Goal: Information Seeking & Learning: Learn about a topic

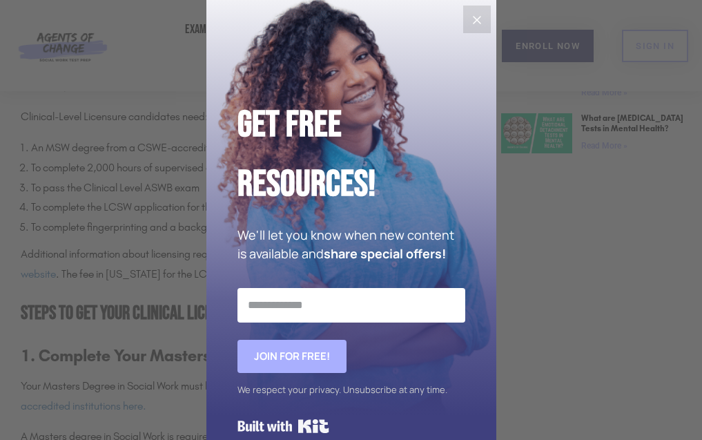
scroll to position [30, 0]
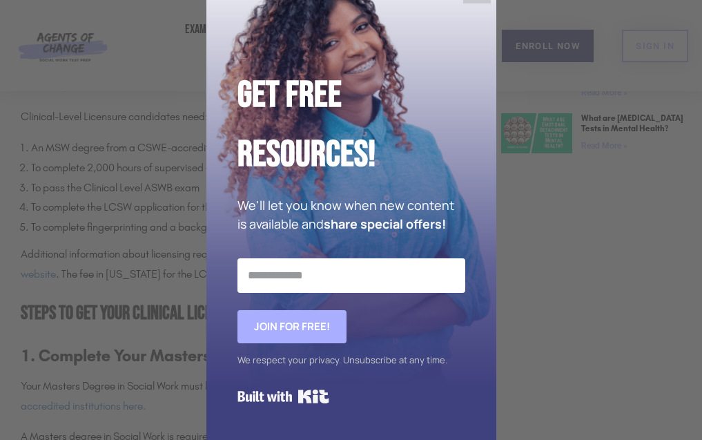
click at [486, 184] on div "Get Free Resources! We'll let you know when new content is available and share …" at bounding box center [351, 204] width 290 height 469
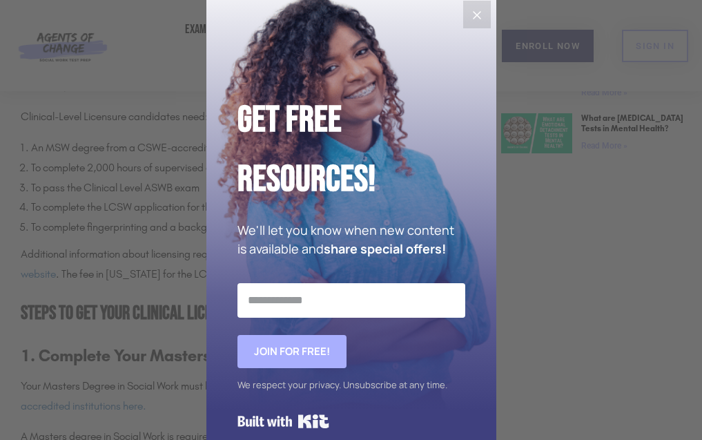
scroll to position [0, 0]
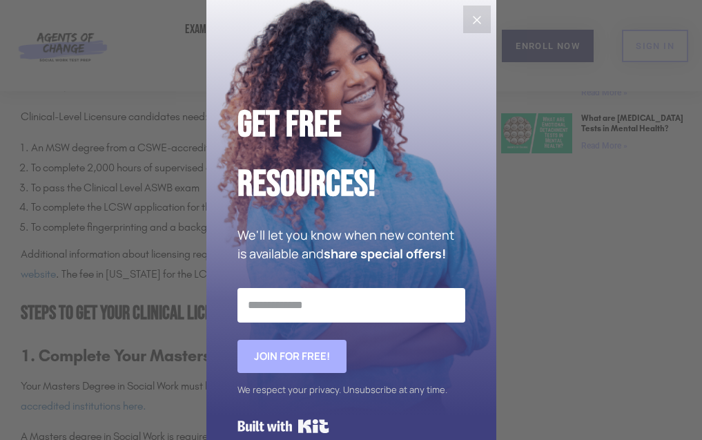
click at [475, 22] on icon "Close" at bounding box center [477, 20] width 17 height 17
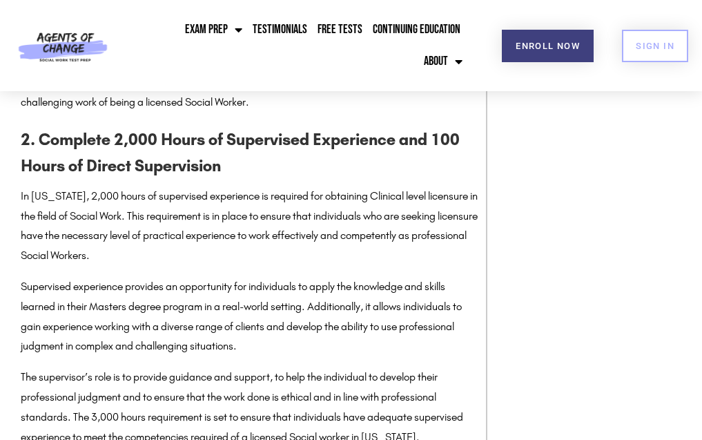
scroll to position [1361, 0]
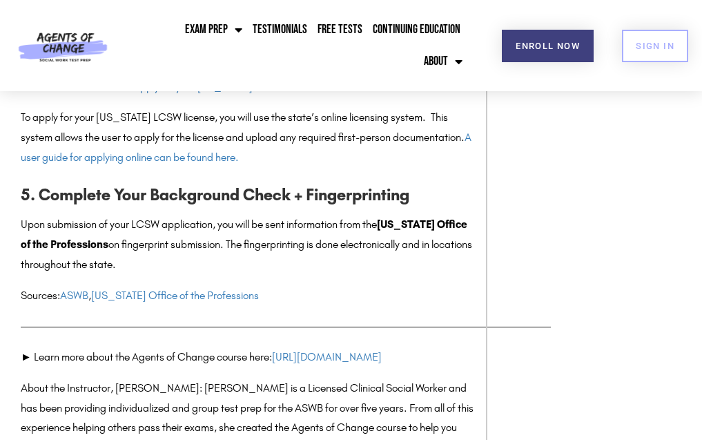
scroll to position [1984, 0]
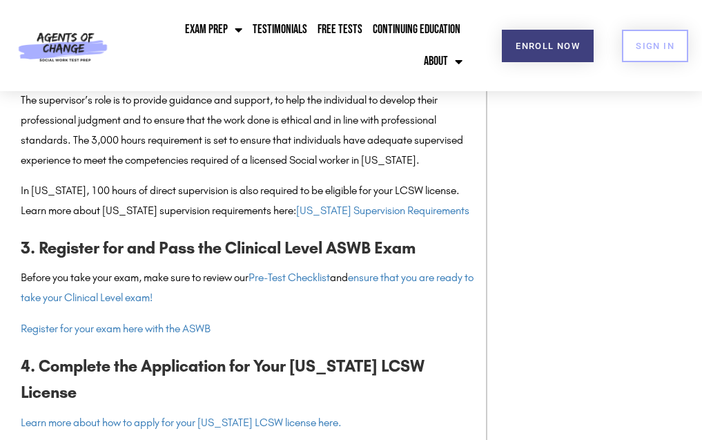
scroll to position [1655, 0]
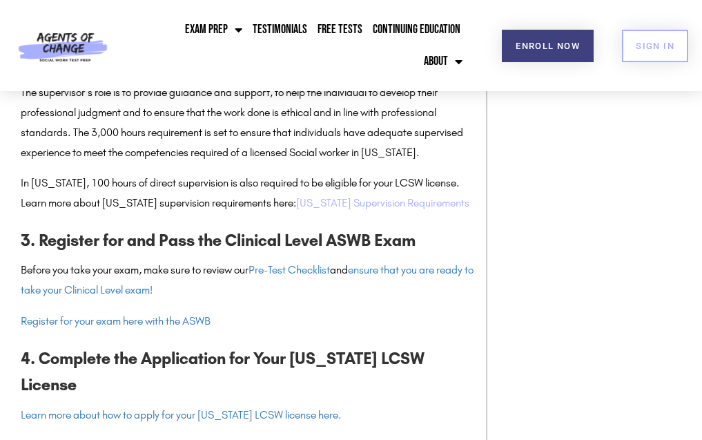
click at [315, 201] on link "[US_STATE] Supervision Requirements" at bounding box center [382, 202] width 173 height 13
